Goal: Register for event/course

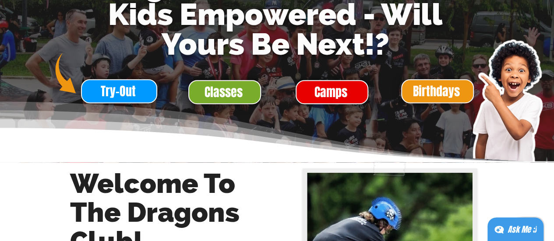
scroll to position [146, 0]
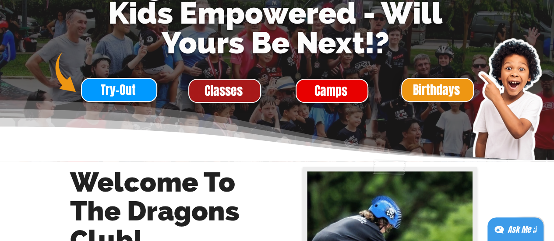
click at [230, 95] on span "Classes" at bounding box center [223, 90] width 38 height 17
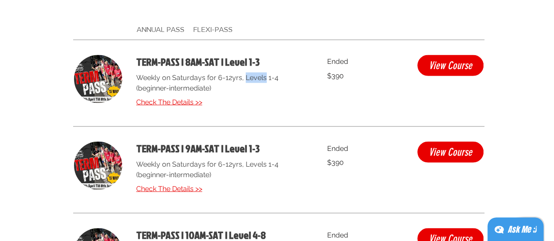
scroll to position [2469, 0]
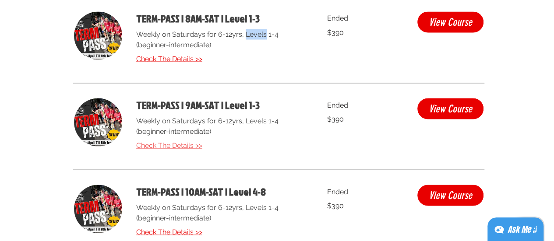
click at [281, 147] on link "Check The Details >>" at bounding box center [221, 145] width 170 height 11
click at [531, 106] on div at bounding box center [277, 217] width 554 height 806
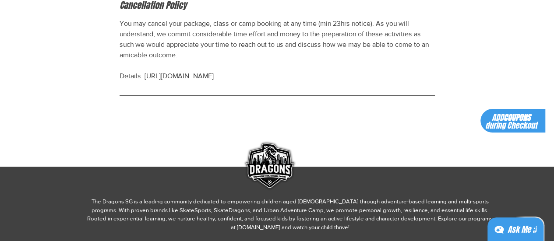
scroll to position [672, 0]
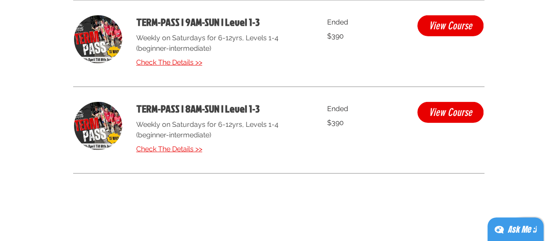
scroll to position [2811, 0]
